Goal: Task Accomplishment & Management: Use online tool/utility

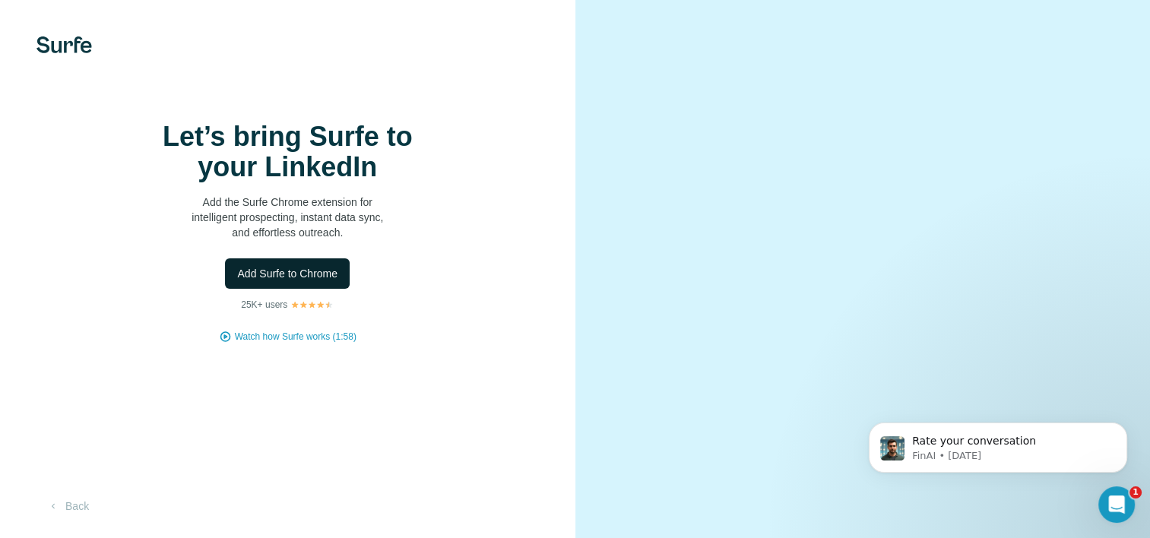
click at [282, 281] on span "Add Surfe to Chrome" at bounding box center [287, 273] width 100 height 15
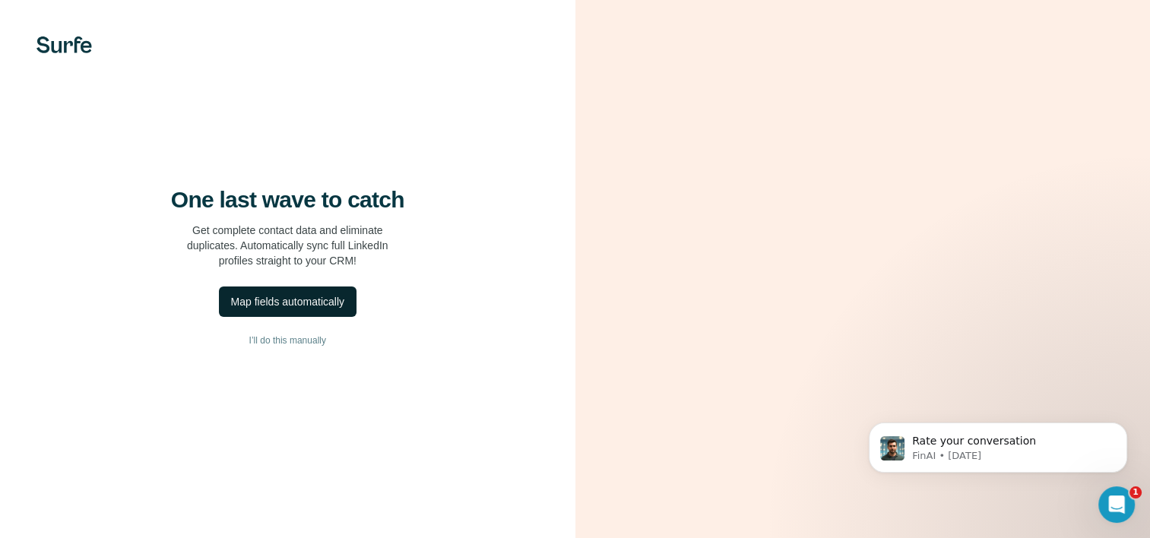
click at [291, 309] on div "Map fields automatically" at bounding box center [287, 301] width 113 height 15
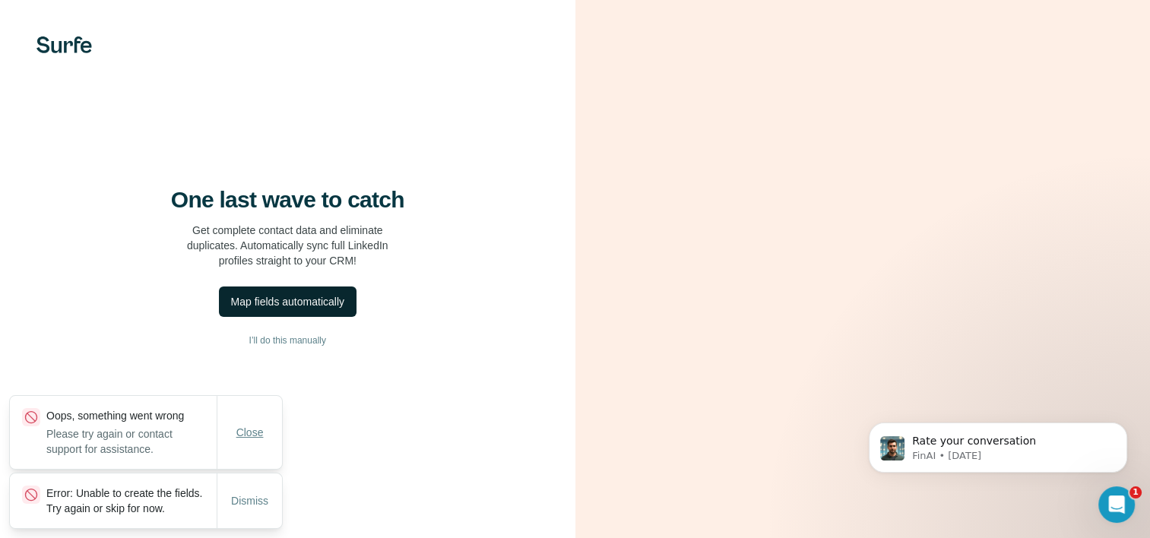
click at [252, 425] on span "Close" at bounding box center [249, 432] width 27 height 15
click at [128, 490] on p "Error: Unable to create the fields. Try again or skip for now." at bounding box center [131, 501] width 170 height 30
click at [253, 496] on span "Dismiss" at bounding box center [249, 500] width 37 height 15
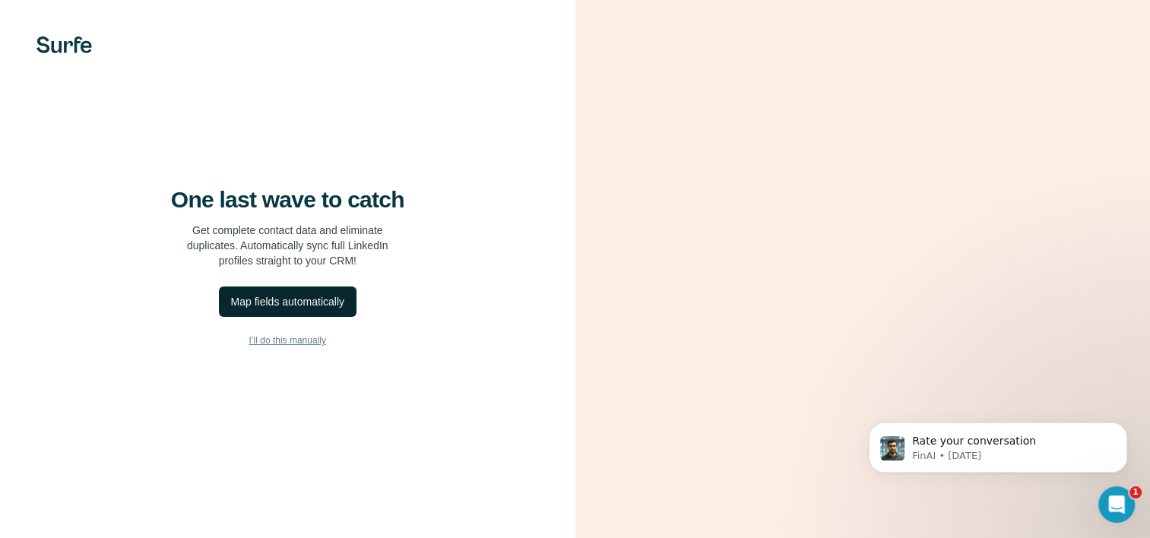
click at [290, 334] on span "I’ll do this manually" at bounding box center [287, 341] width 77 height 14
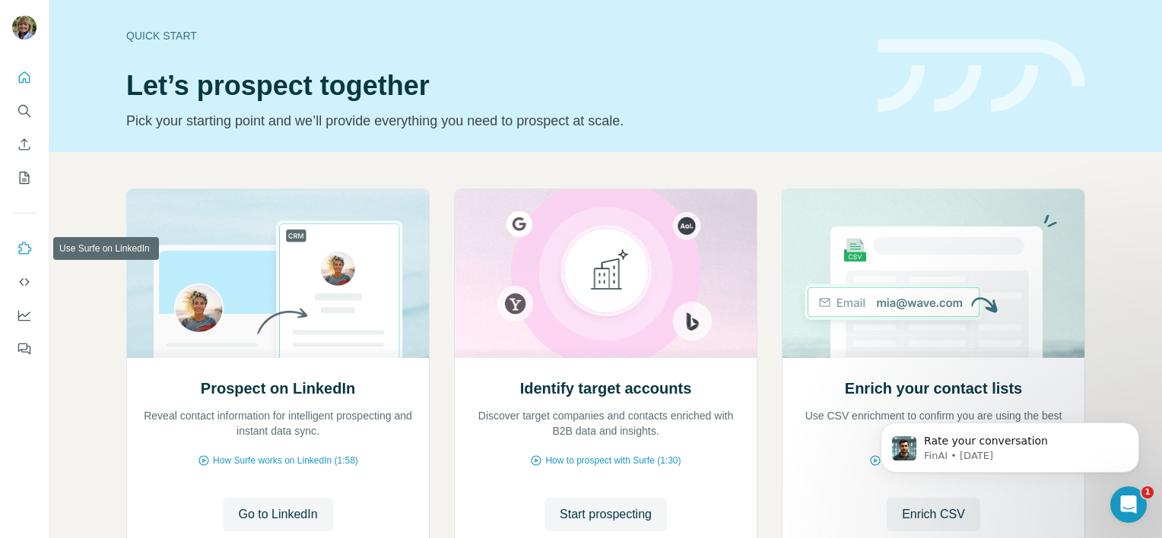
click at [23, 249] on icon "Use Surfe on LinkedIn" at bounding box center [24, 248] width 15 height 15
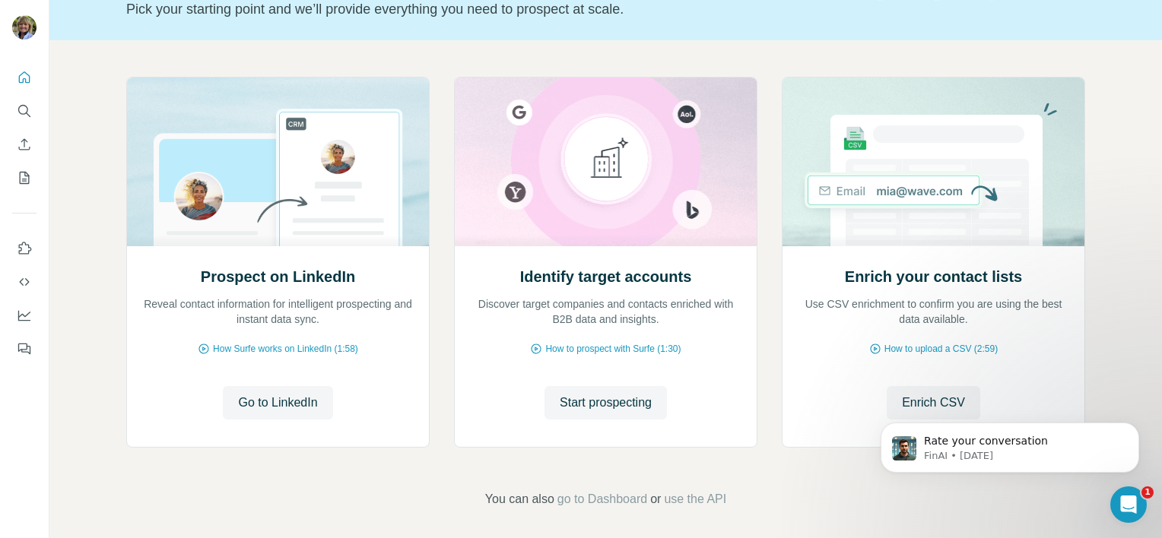
scroll to position [119, 0]
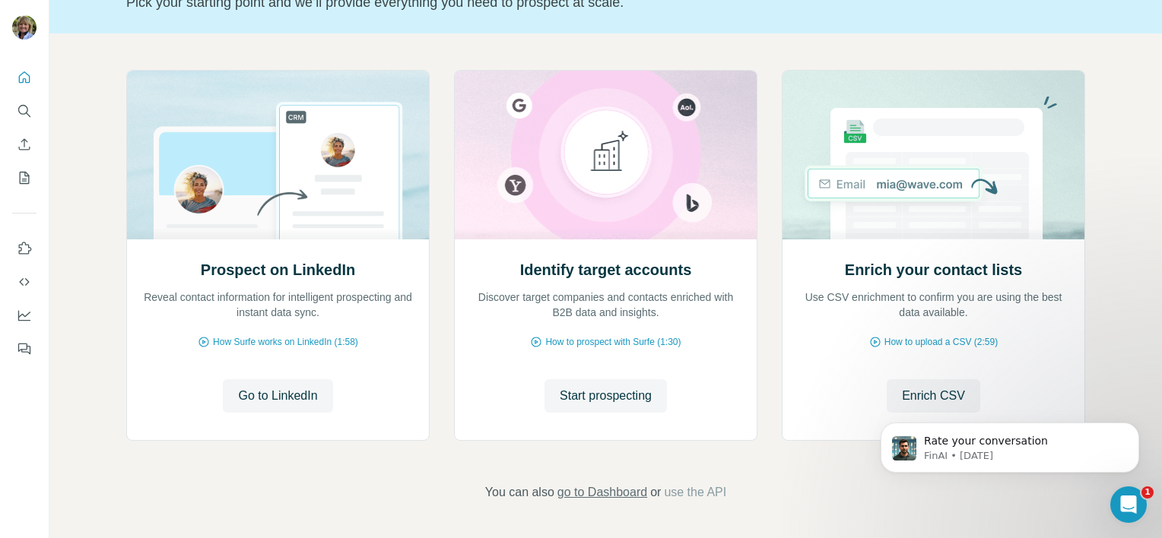
click at [607, 491] on span "go to Dashboard" at bounding box center [602, 493] width 90 height 18
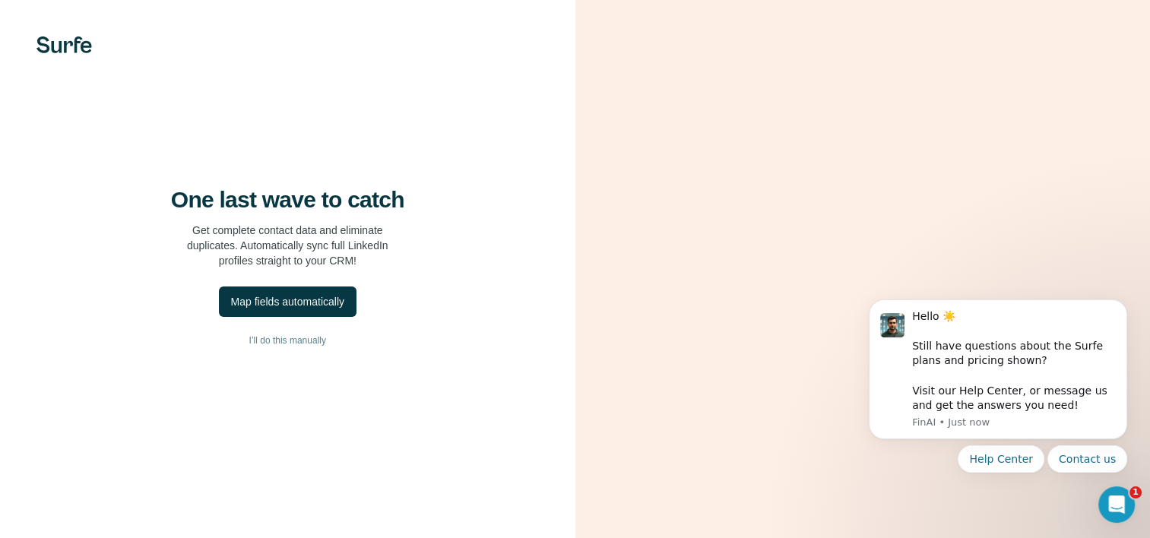
scroll to position [81, 0]
click at [1093, 457] on button "Contact us" at bounding box center [1088, 459] width 80 height 27
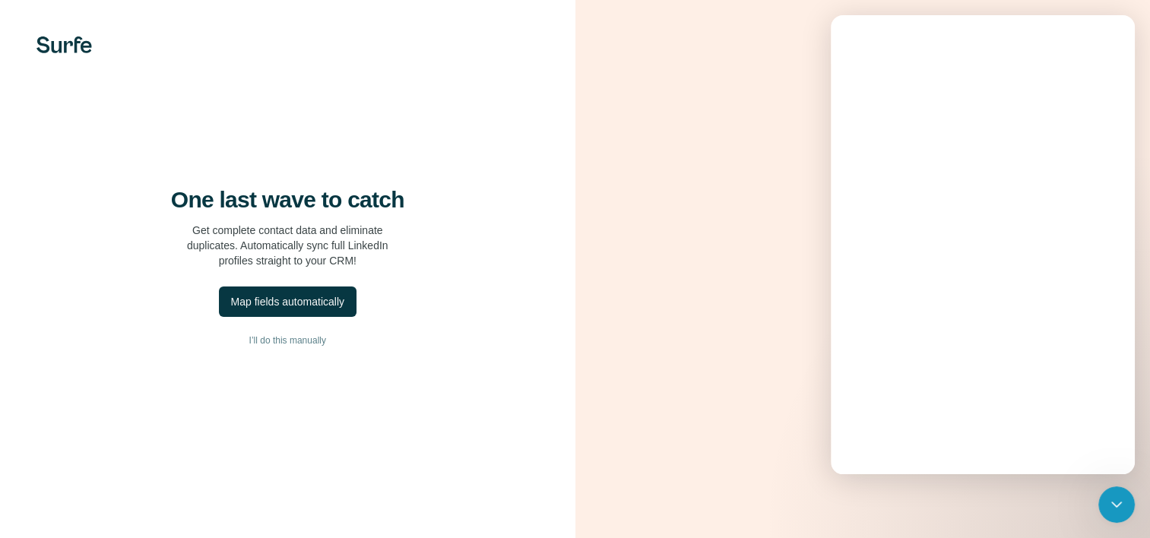
scroll to position [0, 0]
